Goal: Check status: Check status

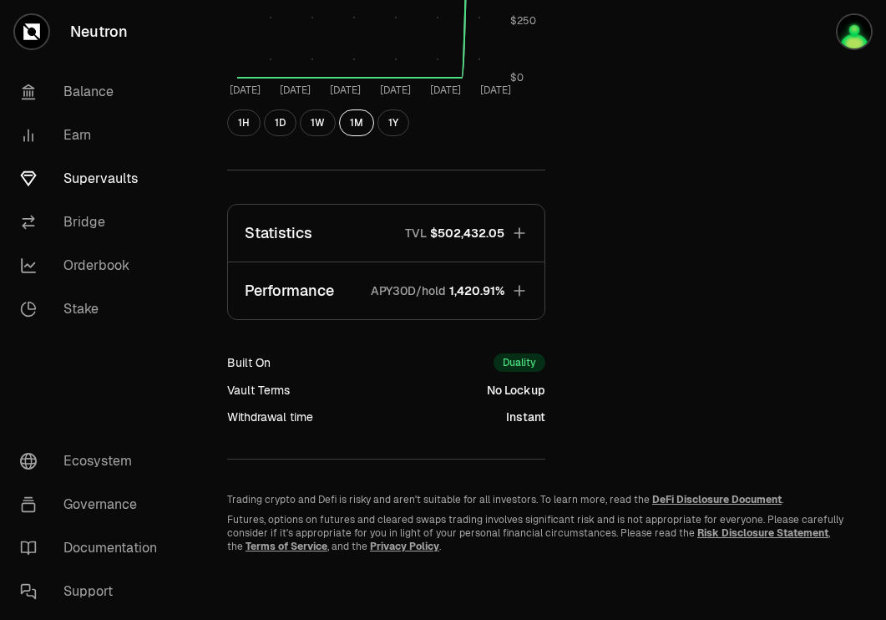
scroll to position [817, 0]
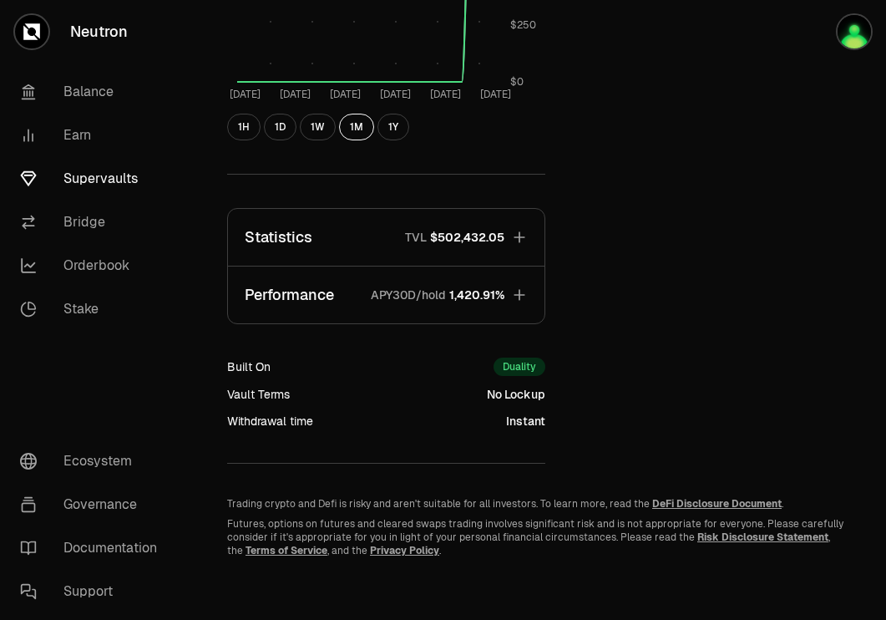
click at [522, 296] on icon "button" at bounding box center [519, 294] width 17 height 17
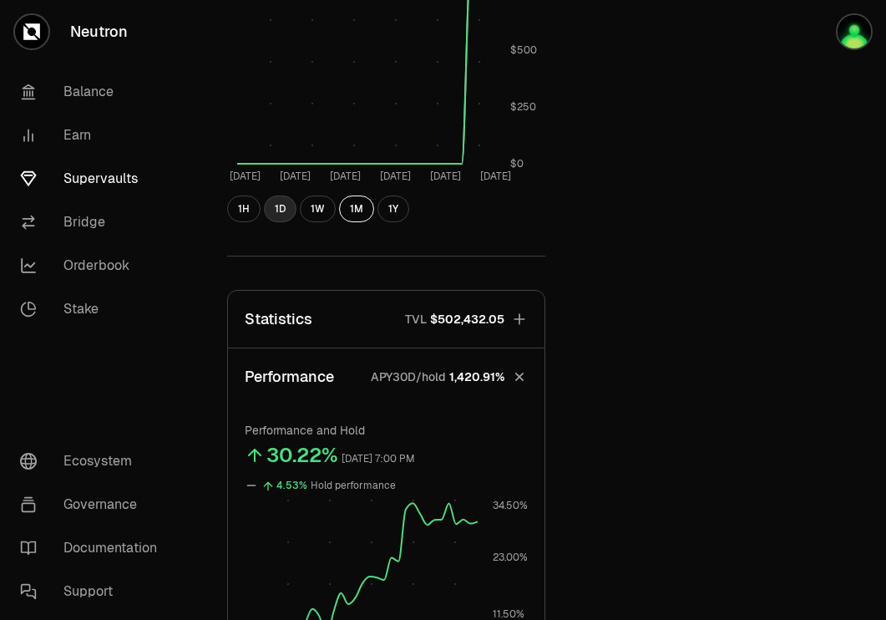
scroll to position [671, 0]
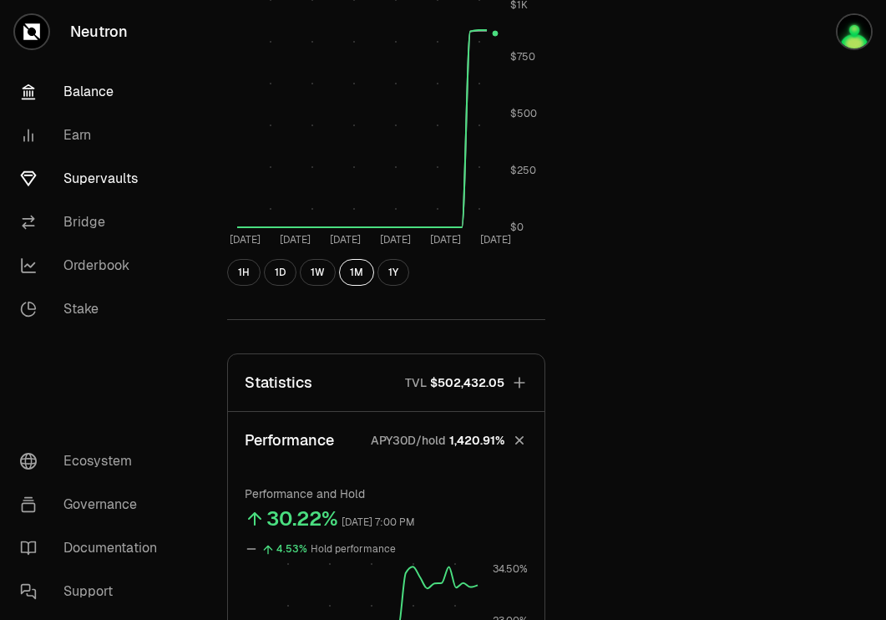
click at [94, 90] on link "Balance" at bounding box center [94, 91] width 174 height 43
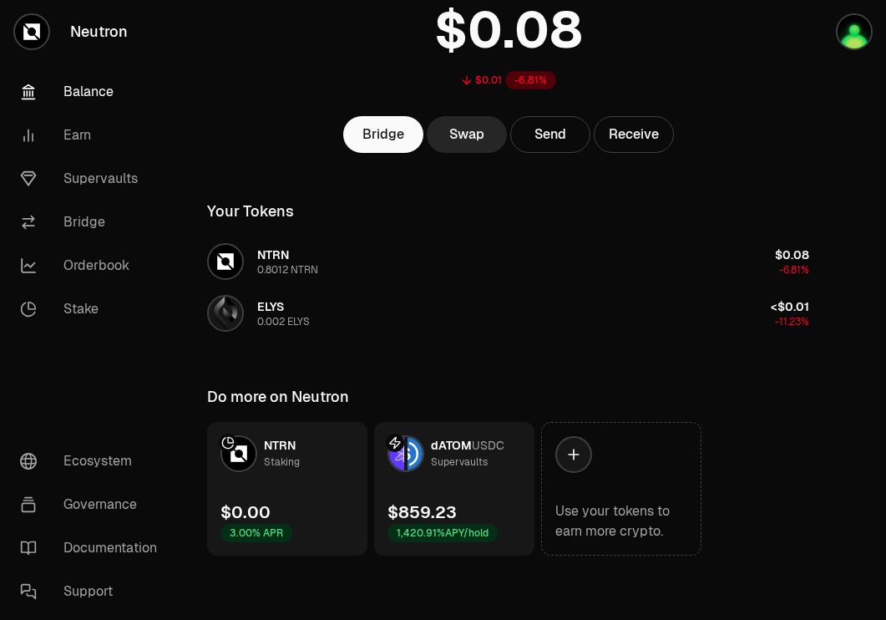
scroll to position [134, 0]
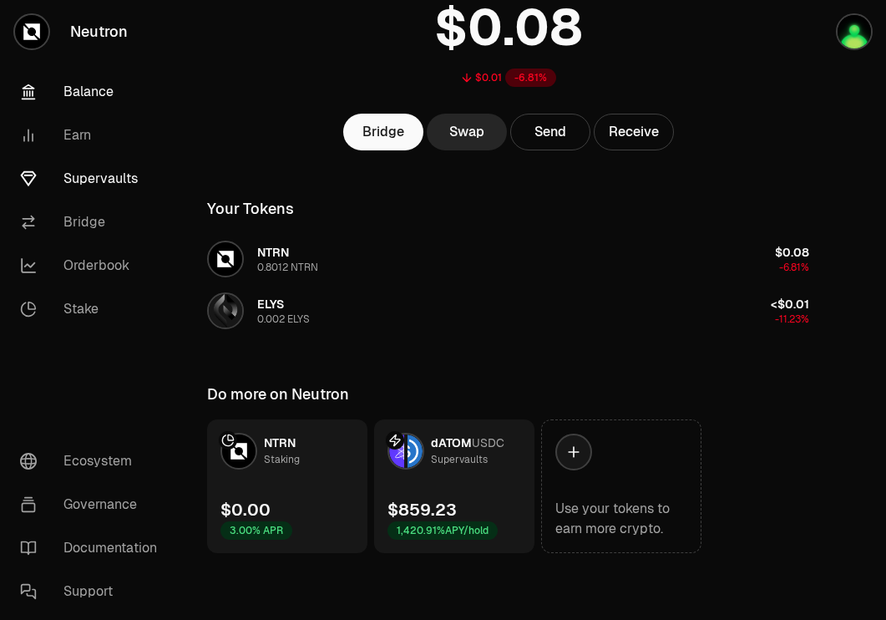
click at [107, 173] on link "Supervaults" at bounding box center [94, 178] width 174 height 43
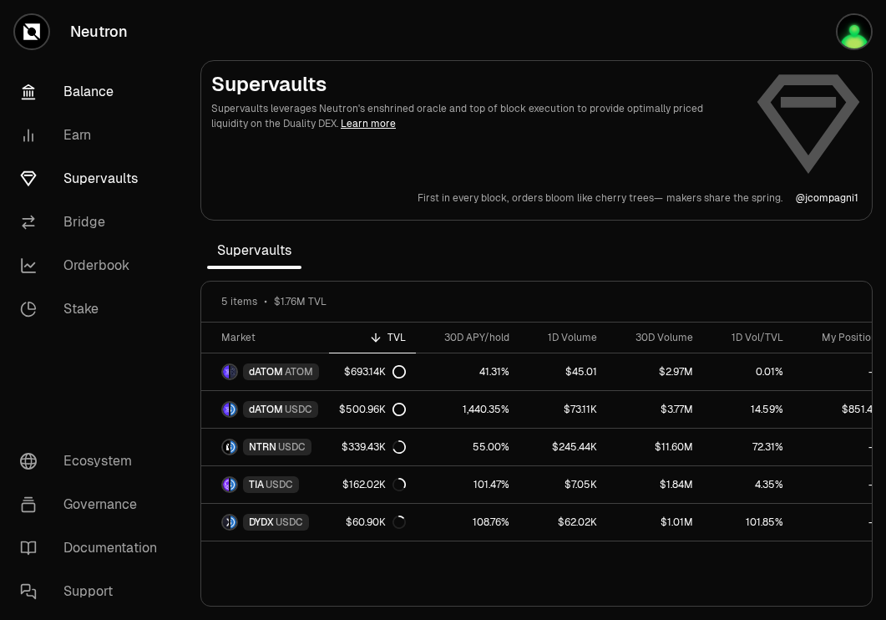
click at [120, 96] on link "Balance" at bounding box center [94, 91] width 174 height 43
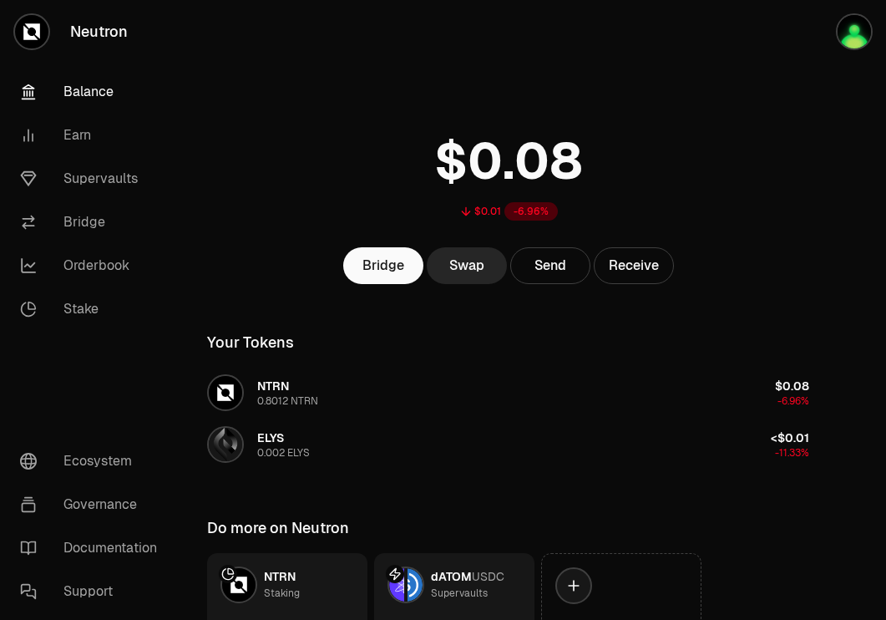
scroll to position [134, 0]
